Goal: Navigation & Orientation: Find specific page/section

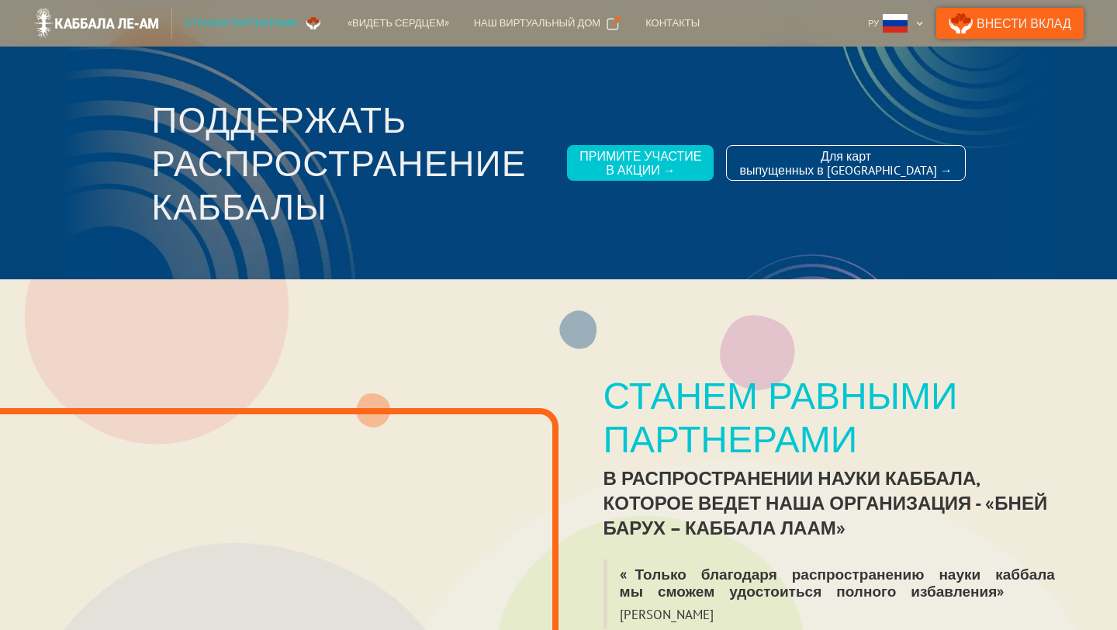
click at [1021, 20] on link "Внести Вклад" at bounding box center [1009, 23] width 147 height 31
click at [387, 22] on div "«Видеть сердцем»" at bounding box center [399, 24] width 102 height 16
click at [510, 24] on div "Наш виртуальный дом" at bounding box center [537, 24] width 126 height 16
click at [380, 23] on div "«Видеть сердцем»" at bounding box center [399, 24] width 102 height 16
click at [502, 25] on div "Наш виртуальный дом" at bounding box center [537, 24] width 126 height 16
